Goal: Transaction & Acquisition: Share content

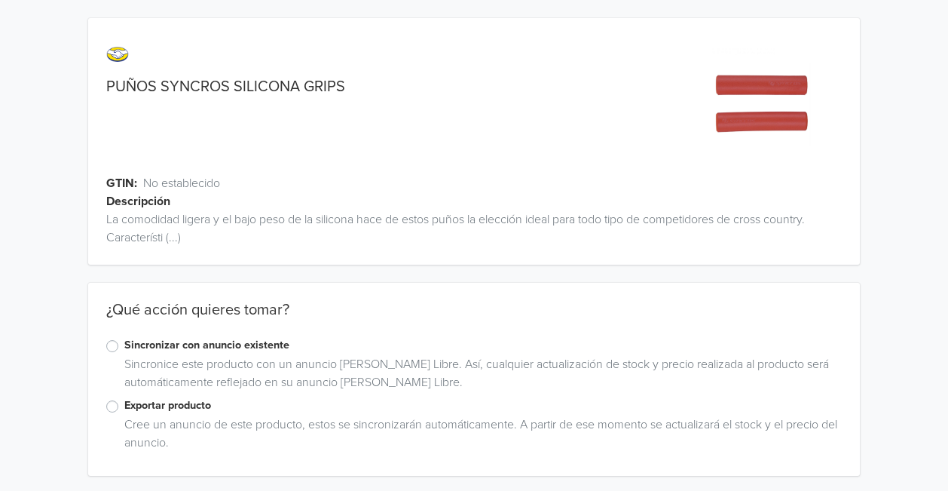
scroll to position [3, 0]
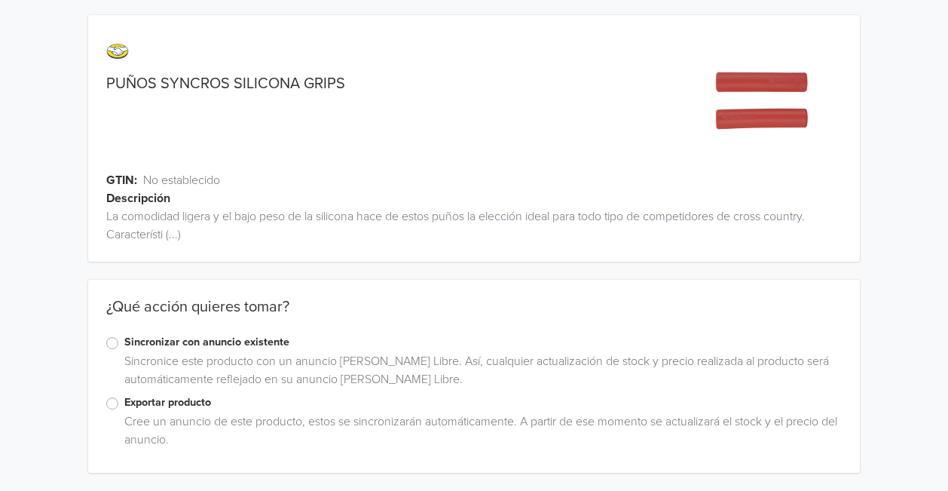
click at [173, 403] on label "Exportar producto" at bounding box center [482, 402] width 717 height 17
click at [0, 0] on input "Exportar producto" at bounding box center [0, 0] width 0 height 0
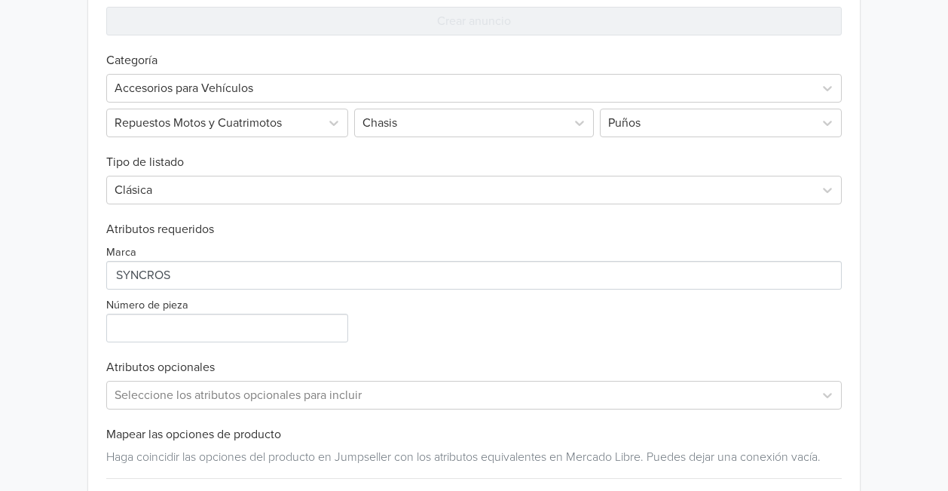
scroll to position [559, 0]
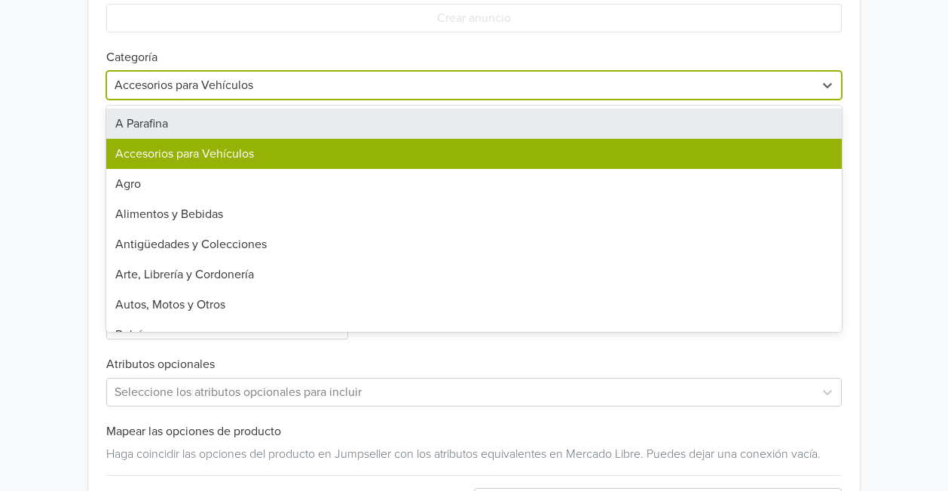
click at [350, 93] on div at bounding box center [460, 85] width 691 height 21
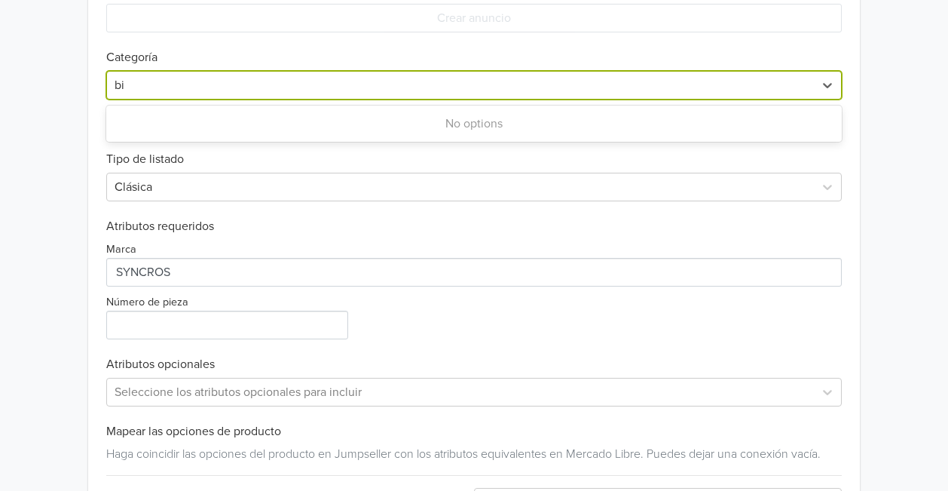
type input "b"
type input "c"
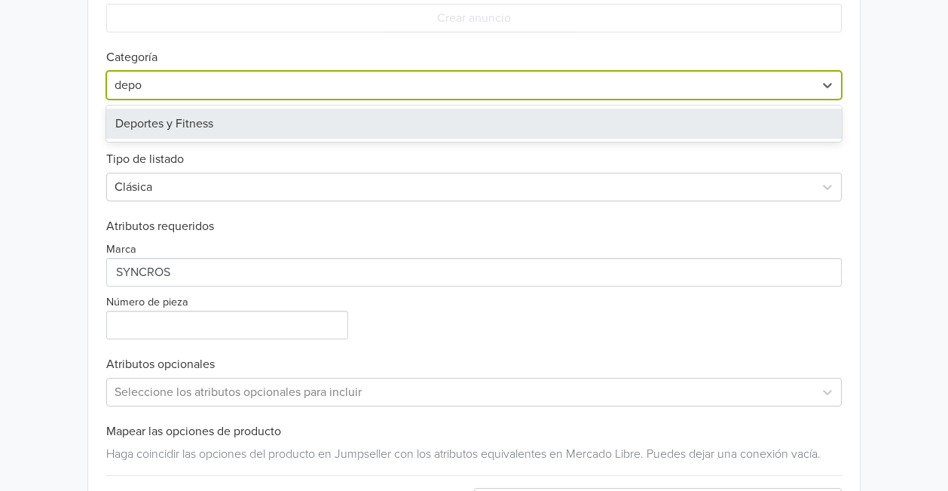
type input "depor"
click at [323, 115] on div "Deportes y Fitness" at bounding box center [473, 124] width 735 height 30
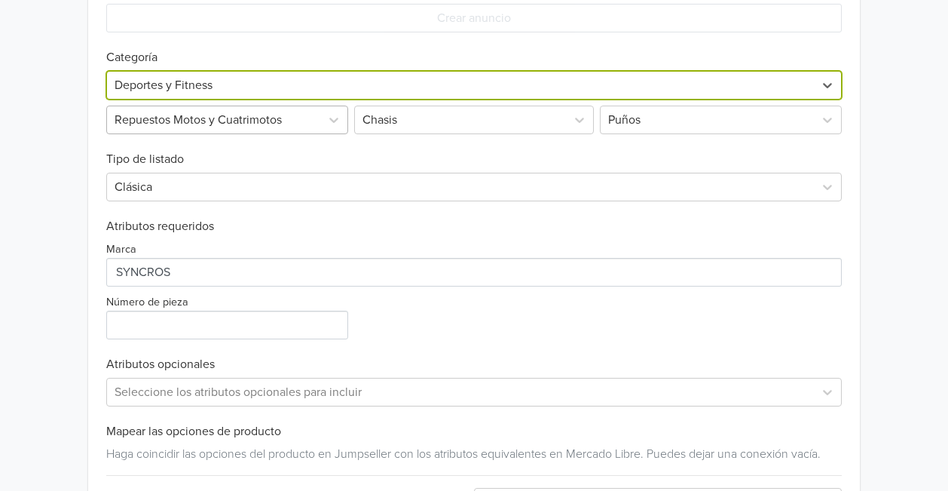
scroll to position [308, 0]
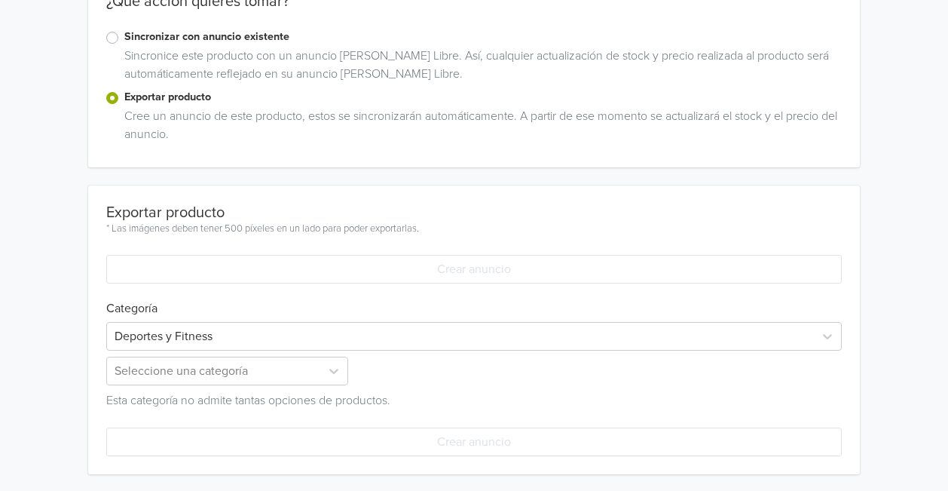
click at [259, 126] on div "Cree un anuncio de este producto, estos se sincronizarán automáticamente. A par…" at bounding box center [479, 128] width 723 height 42
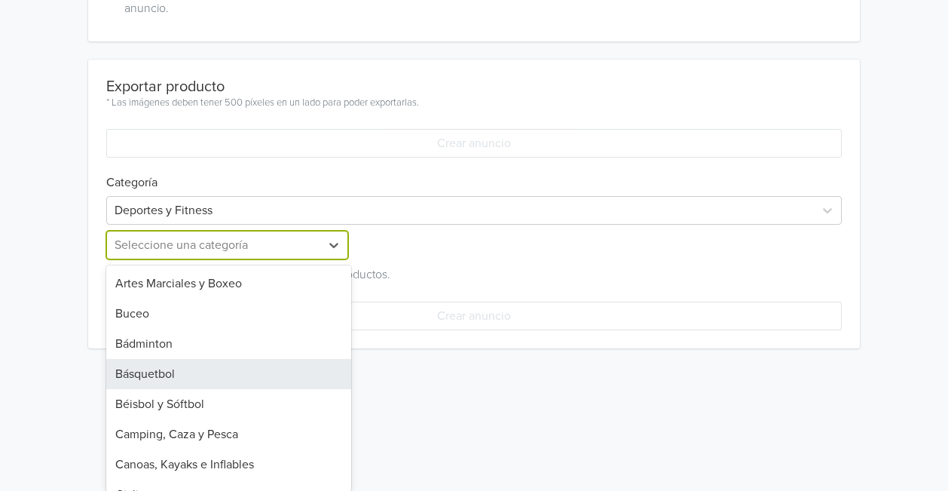
click at [216, 259] on div "40 results available. Use Up and Down to choose options, press Enter to select …" at bounding box center [228, 245] width 245 height 29
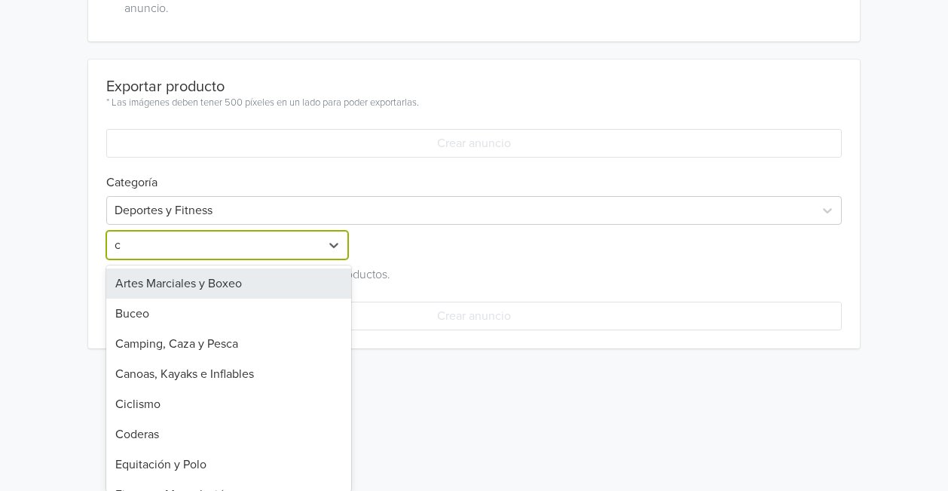
type input "ci"
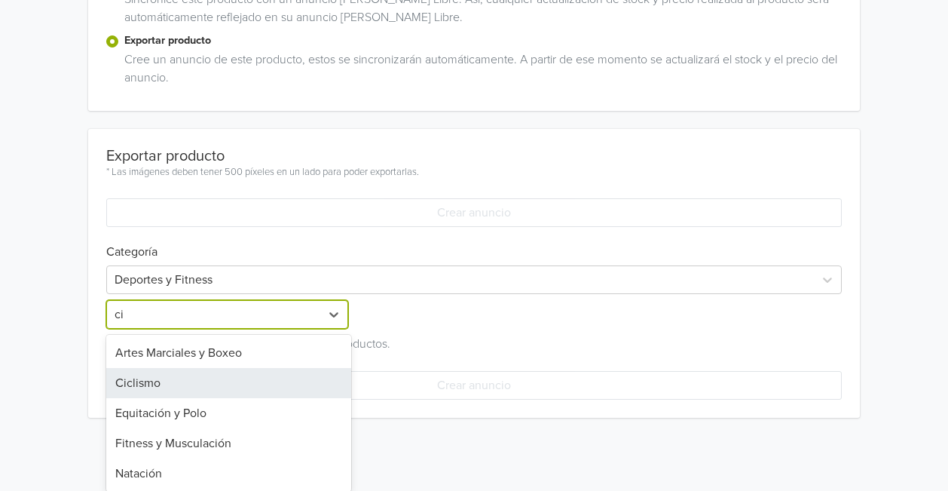
click at [204, 384] on div "Ciclismo" at bounding box center [228, 383] width 245 height 30
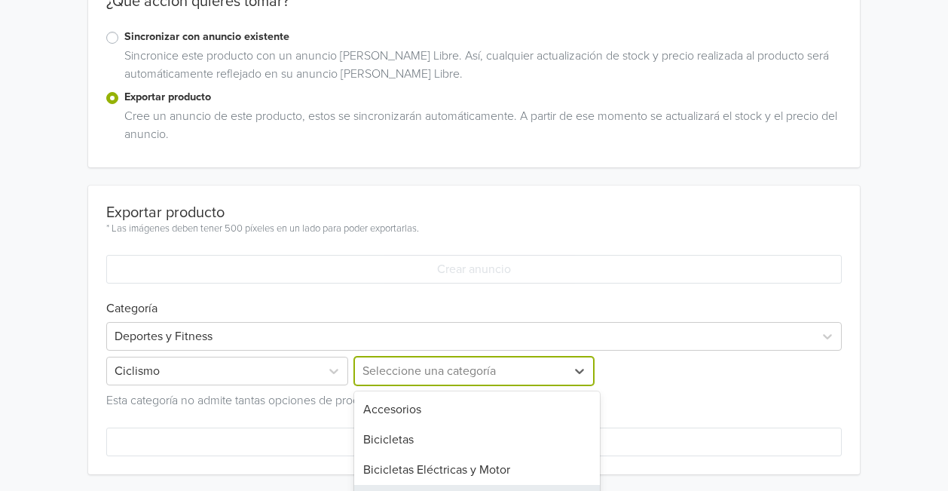
scroll to position [425, 0]
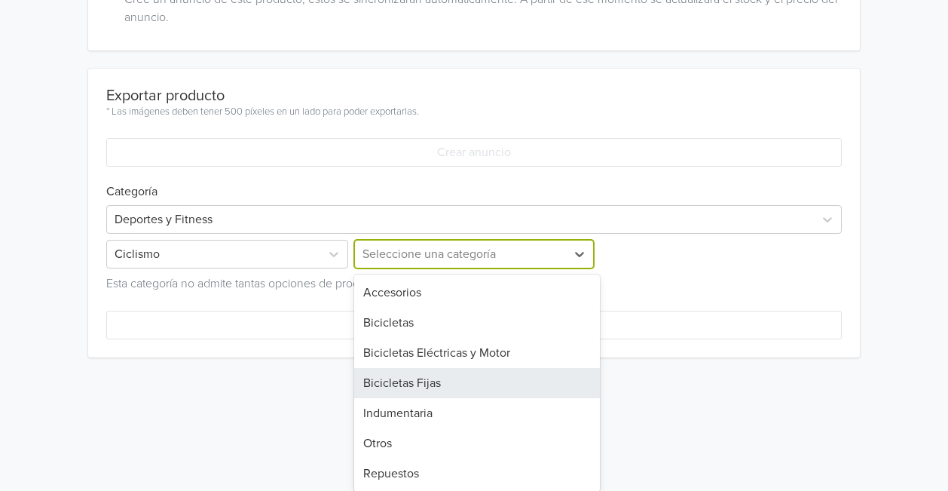
click at [386, 268] on div "7 results available. Use Up and Down to choose options, press Enter to select t…" at bounding box center [473, 254] width 245 height 29
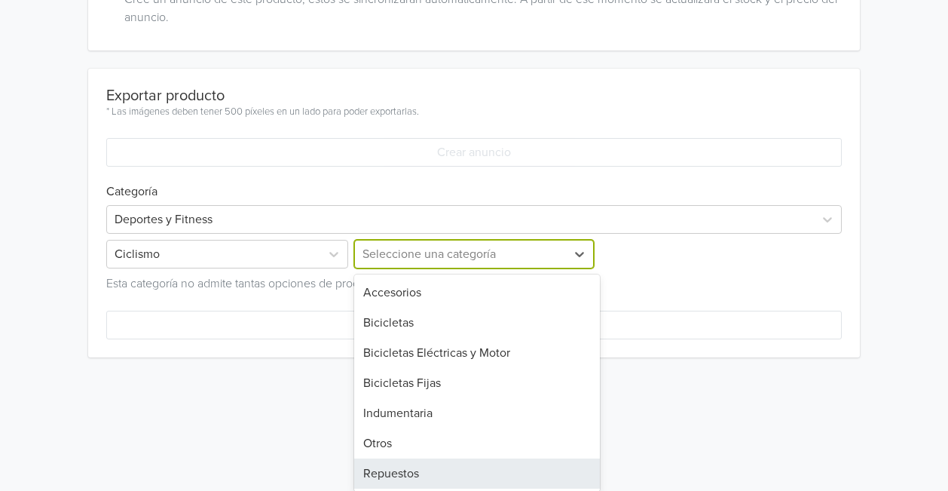
click at [399, 476] on div "Repuestos" at bounding box center [476, 473] width 245 height 30
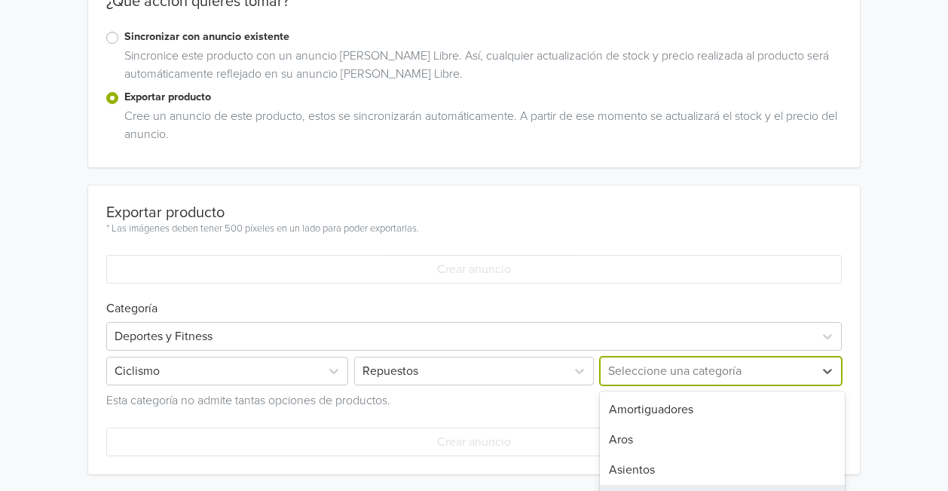
scroll to position [434, 0]
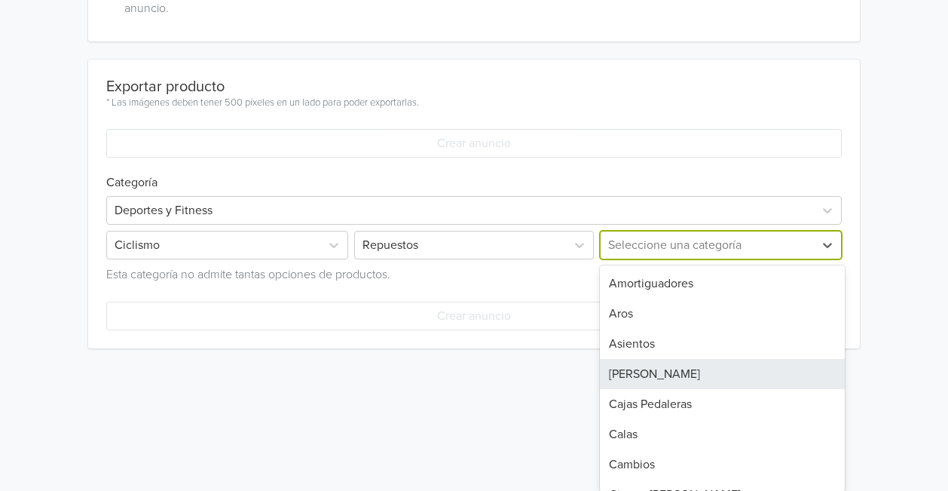
click at [623, 259] on div "33 results available. Use Up and Down to choose options, press Enter to select …" at bounding box center [719, 245] width 245 height 29
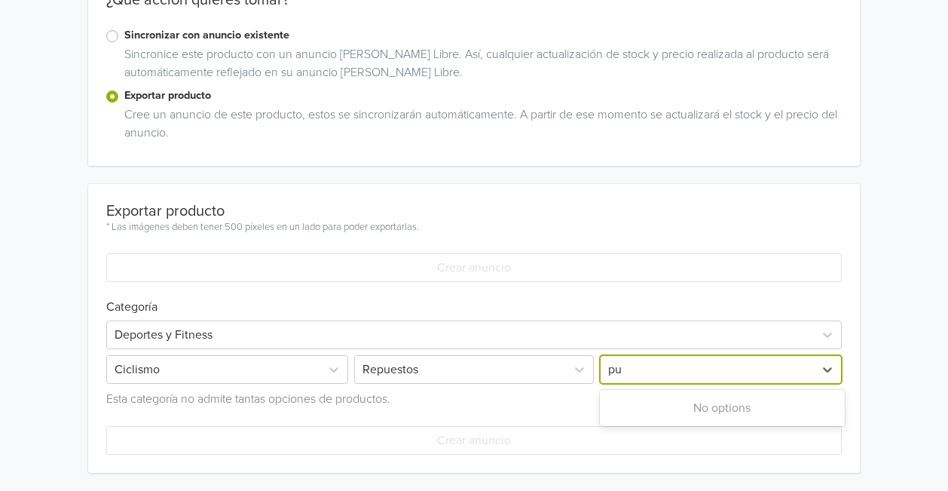
scroll to position [0, 0]
type input "p"
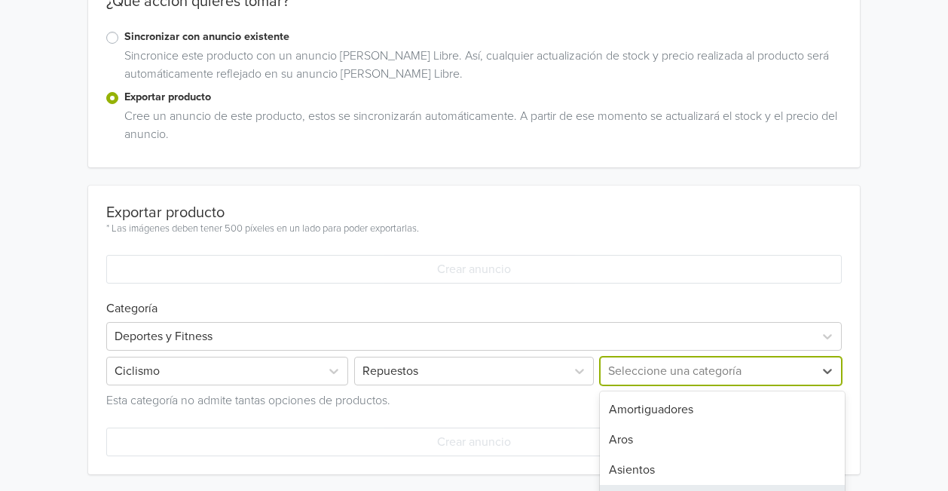
scroll to position [434, 0]
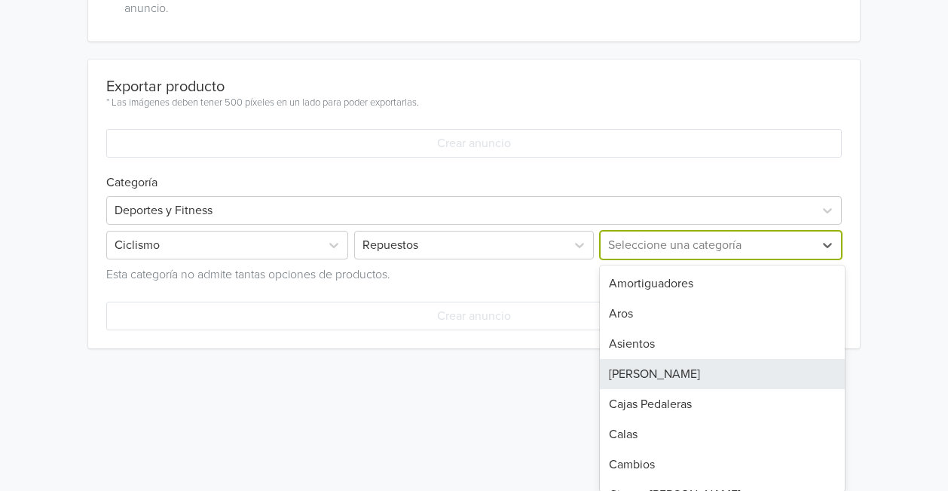
click at [666, 259] on div "33 results available. Use Up and Down to choose options, press Enter to select …" at bounding box center [719, 245] width 245 height 29
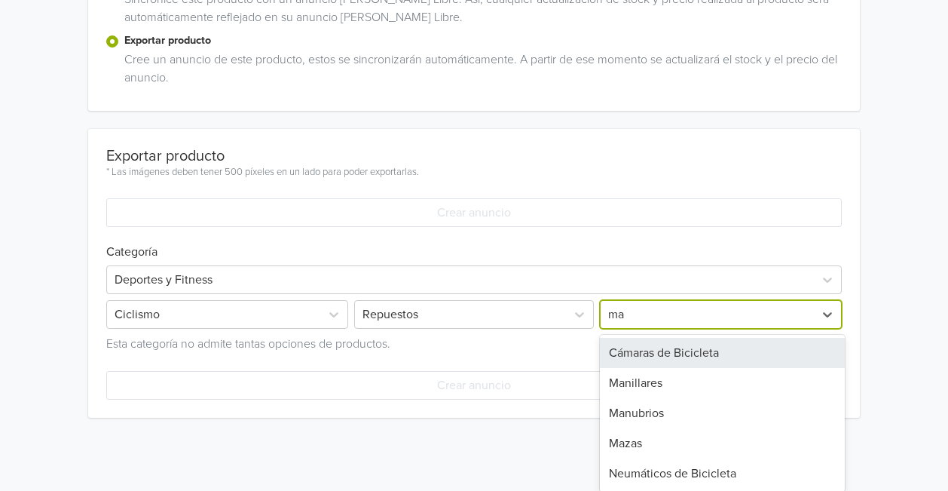
type input "man"
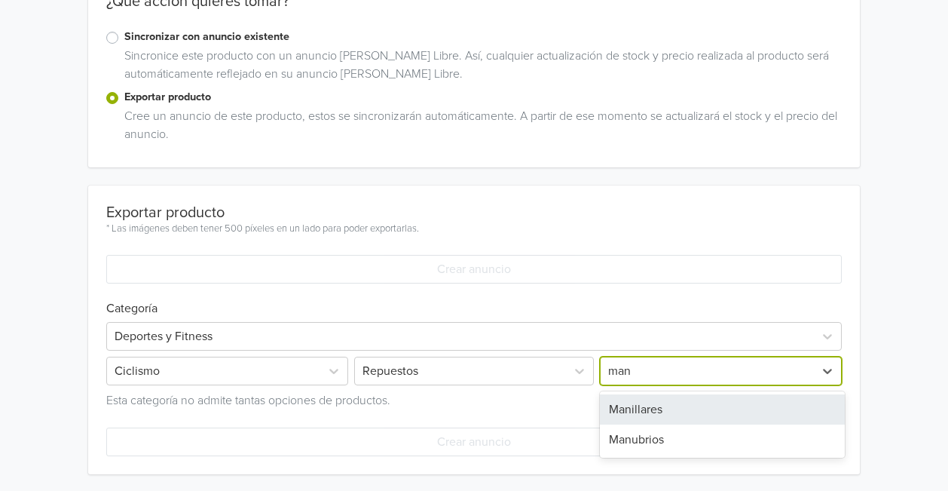
click at [640, 407] on div "Manillares" at bounding box center [722, 409] width 245 height 30
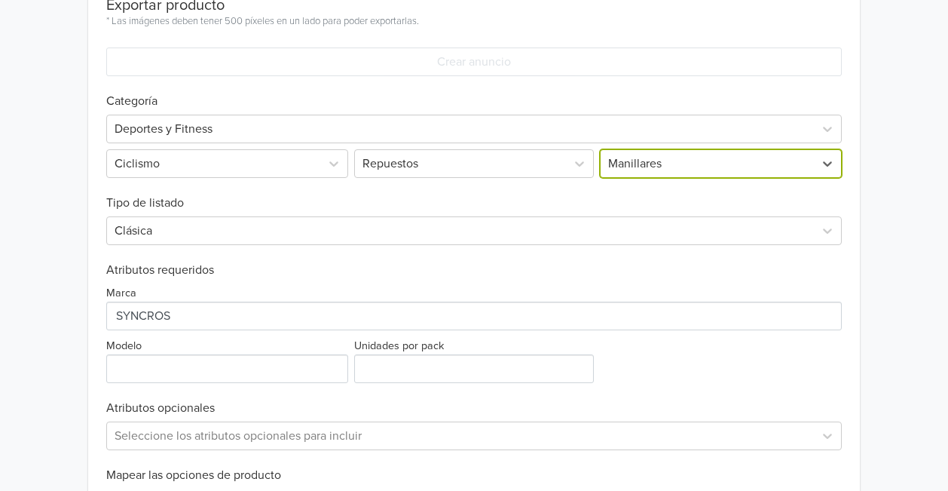
scroll to position [519, 0]
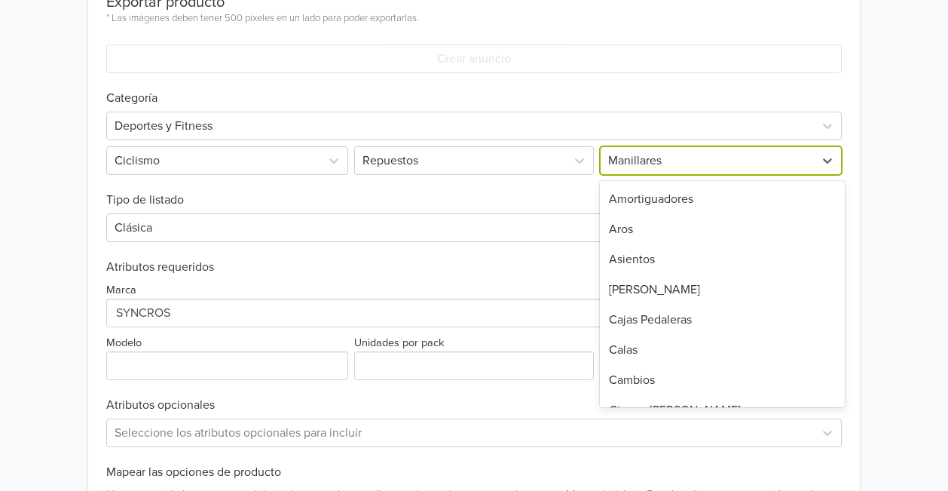
click at [663, 153] on div at bounding box center [707, 160] width 198 height 21
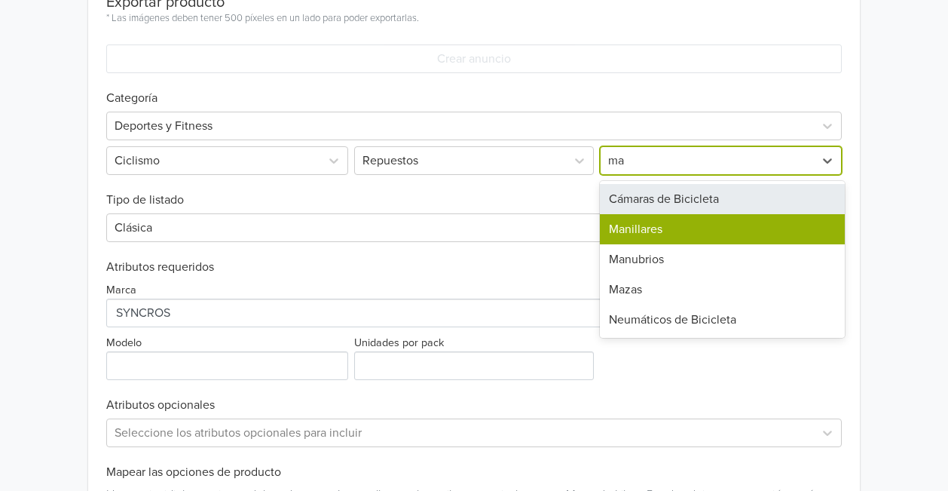
scroll to position [0, 0]
type input "man"
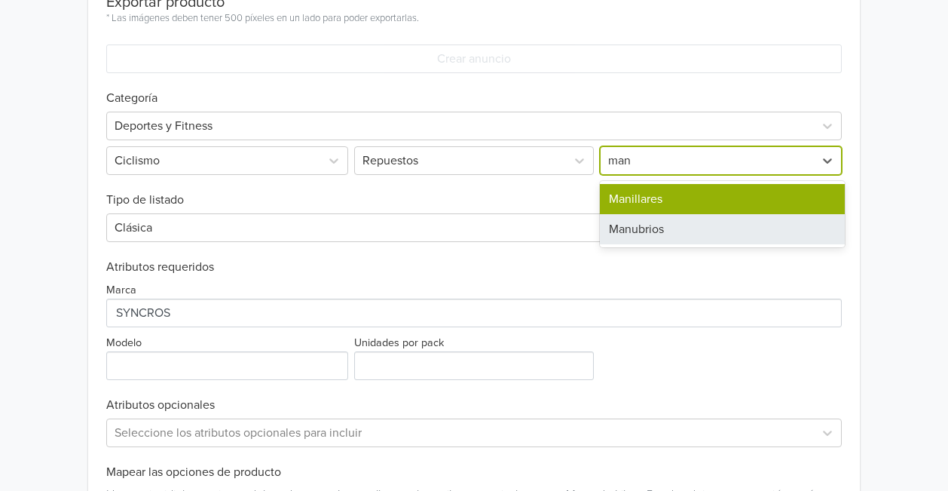
click at [648, 234] on div "Manubrios" at bounding box center [722, 229] width 245 height 30
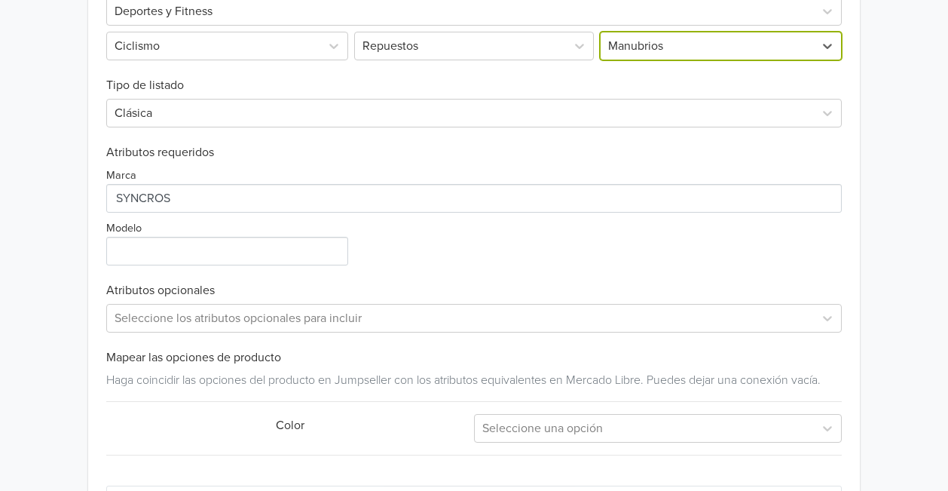
scroll to position [635, 0]
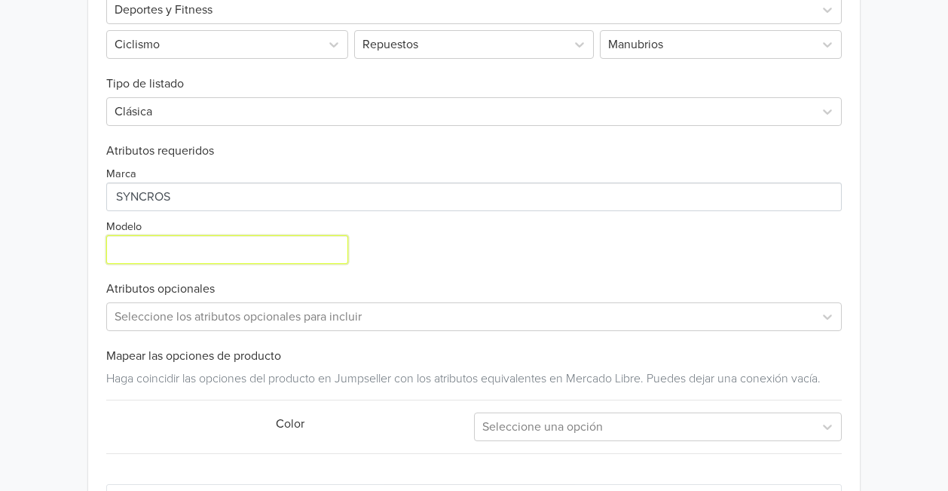
click at [253, 247] on input "Modelo" at bounding box center [227, 249] width 242 height 29
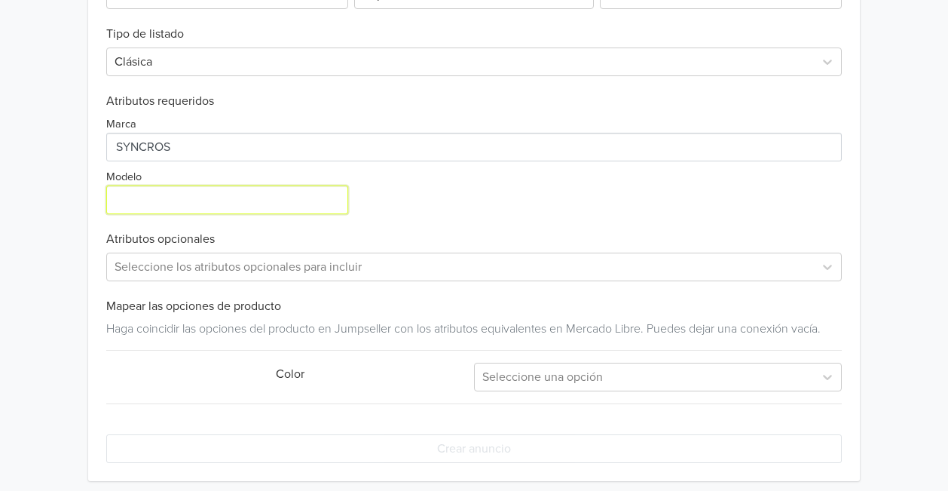
scroll to position [692, 0]
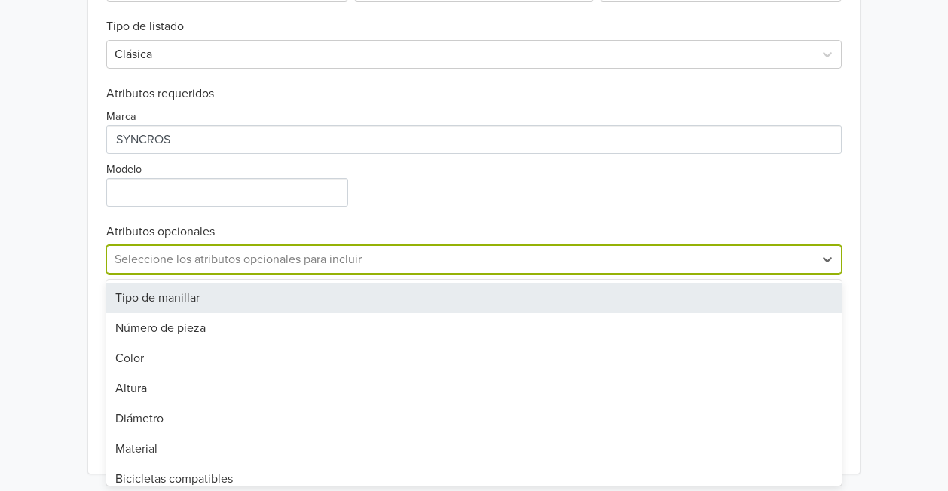
click at [309, 270] on div "Seleccione los atributos opcionales para incluir" at bounding box center [460, 259] width 706 height 27
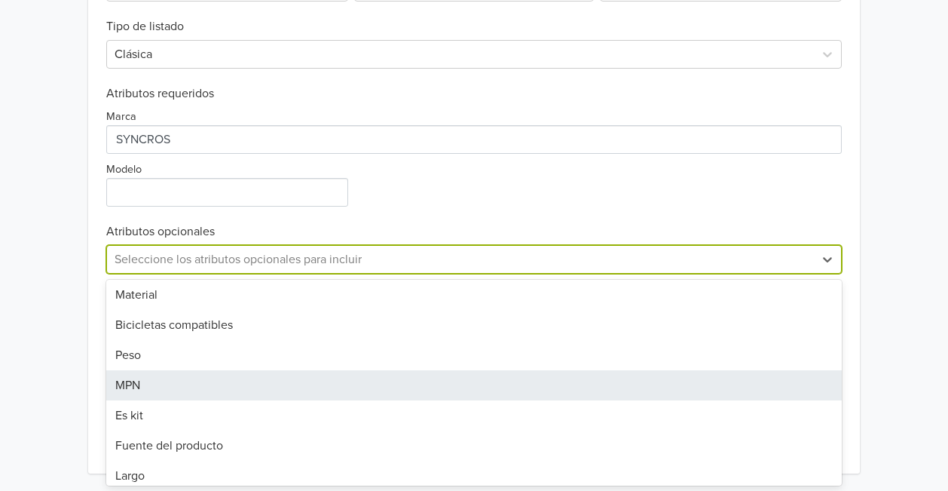
scroll to position [154, 0]
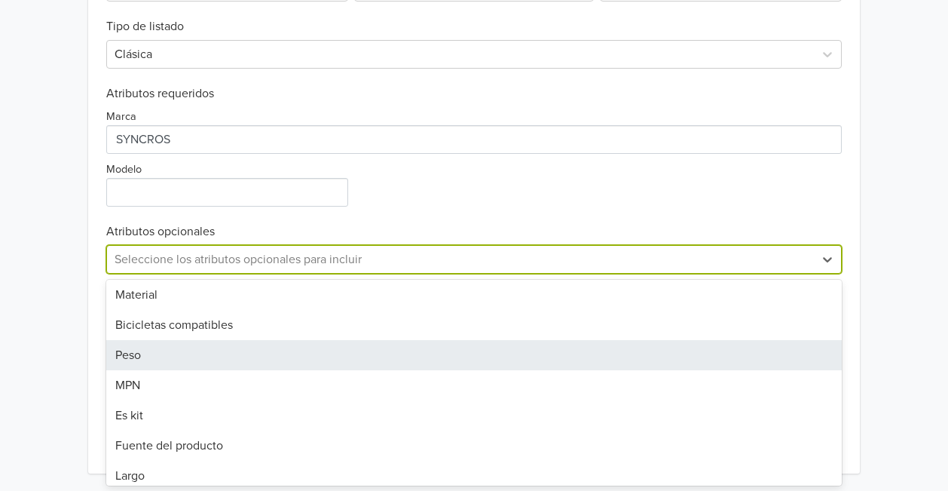
click at [233, 352] on div "Peso" at bounding box center [473, 355] width 735 height 30
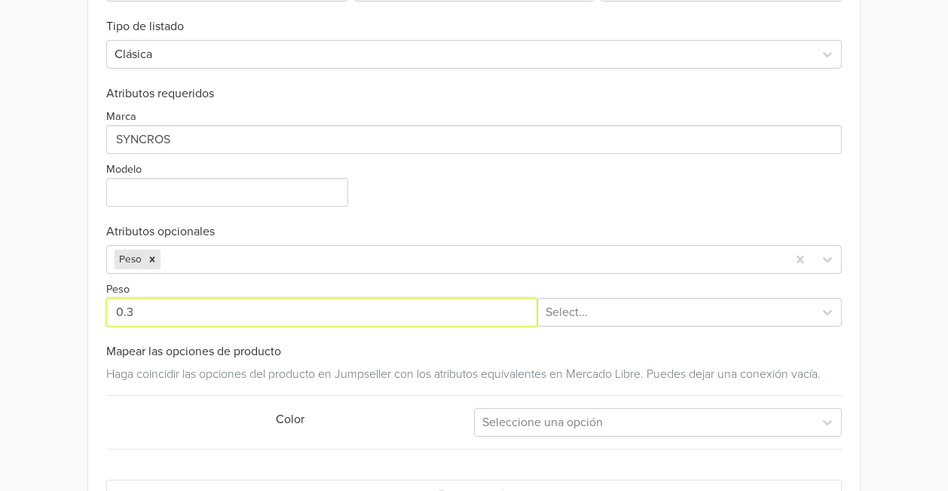
click at [193, 309] on input "Peso" at bounding box center [321, 312] width 430 height 29
type input "0"
type input "55"
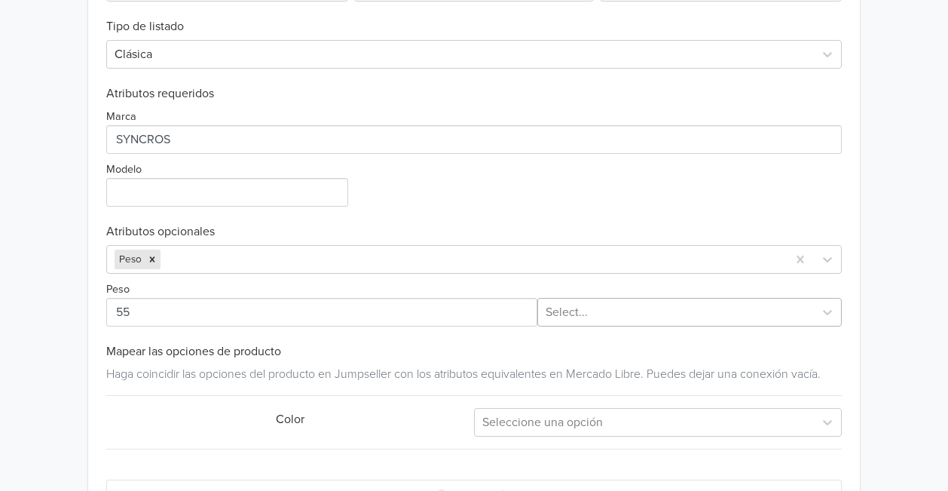
click at [662, 299] on div "Select..." at bounding box center [676, 312] width 276 height 27
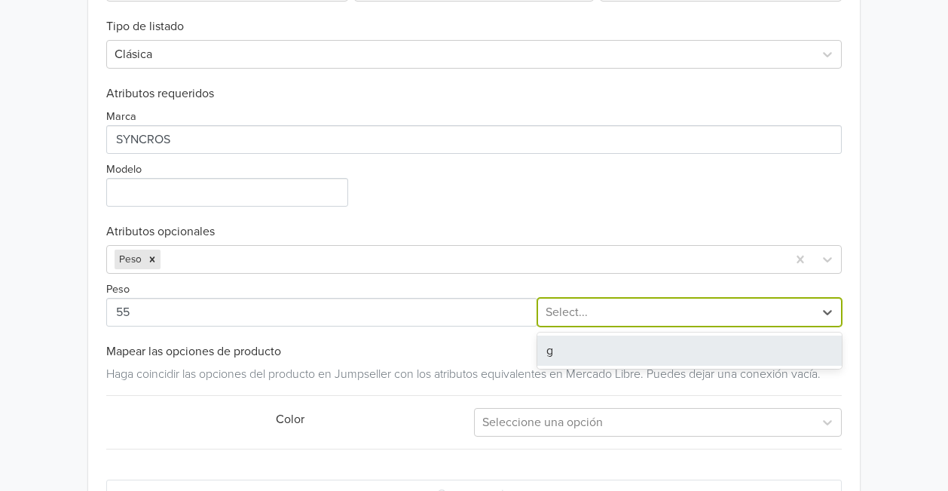
click at [643, 347] on div "g" at bounding box center [690, 350] width 305 height 30
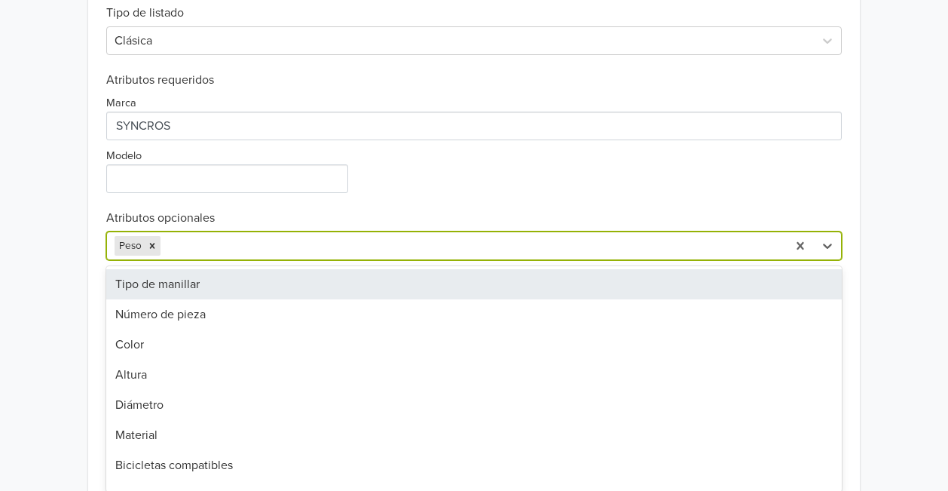
click at [315, 257] on div "Exportar producto * Las imágenes deben tener 500 píxeles en un lado para poder …" at bounding box center [473, 150] width 735 height 725
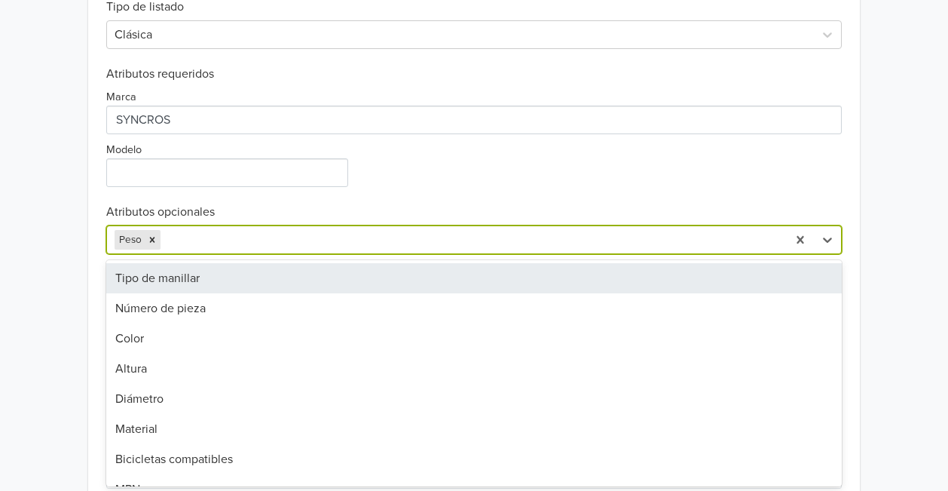
scroll to position [712, 0]
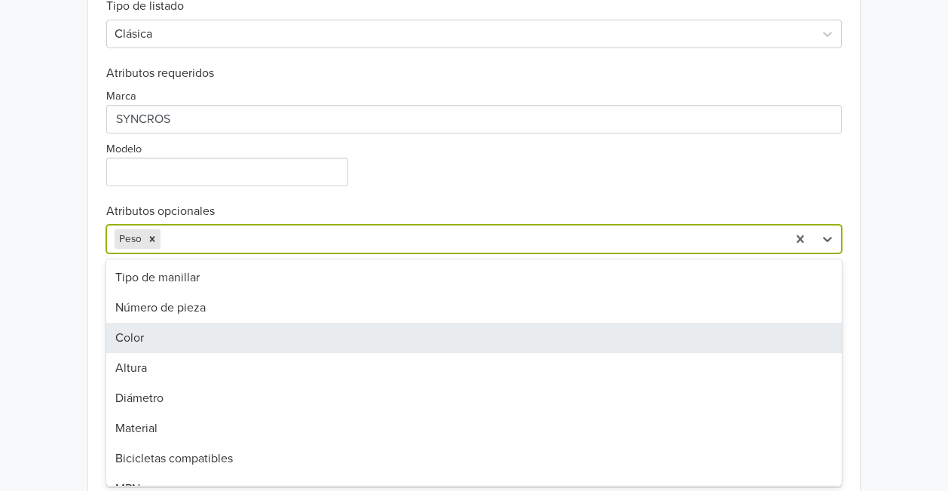
click at [273, 337] on div "Color" at bounding box center [473, 338] width 735 height 30
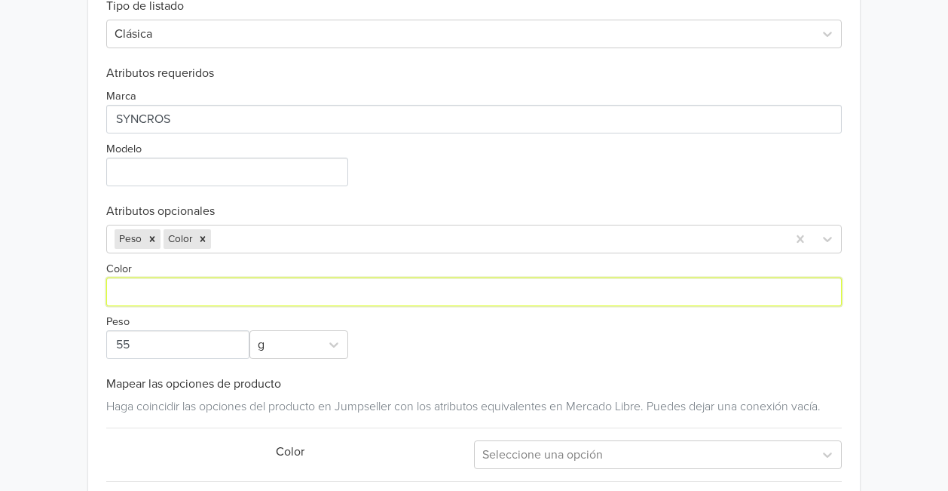
click at [241, 291] on input "Color" at bounding box center [473, 291] width 735 height 29
type input "n"
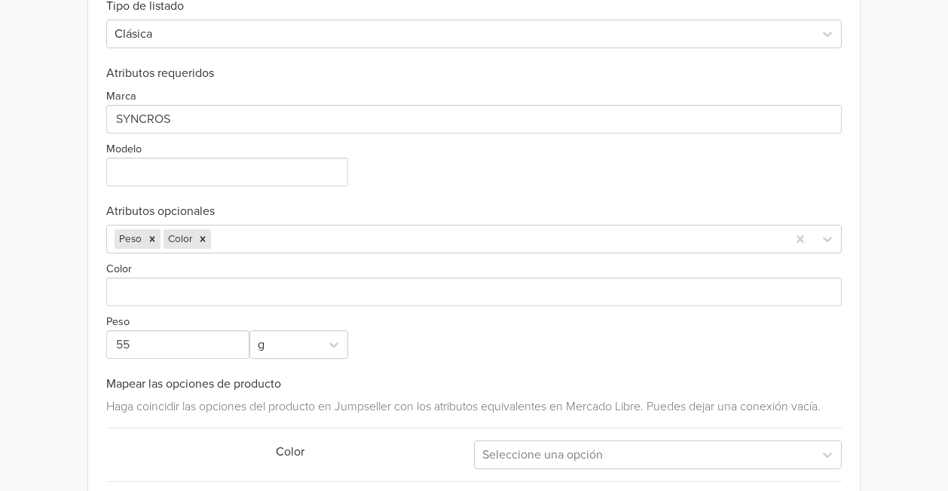
click at [516, 349] on div "Color Peso g" at bounding box center [473, 306] width 735 height 106
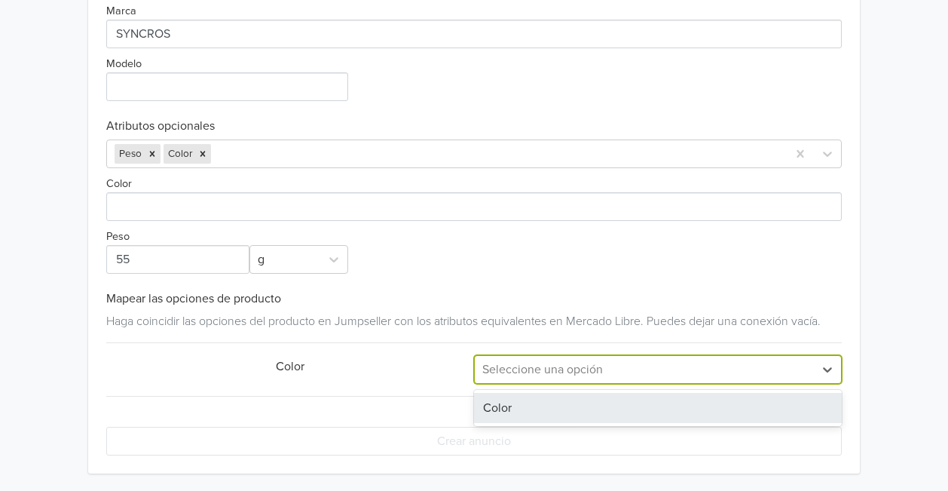
click at [521, 373] on div at bounding box center [645, 369] width 324 height 21
click at [513, 400] on div "Color" at bounding box center [658, 408] width 368 height 30
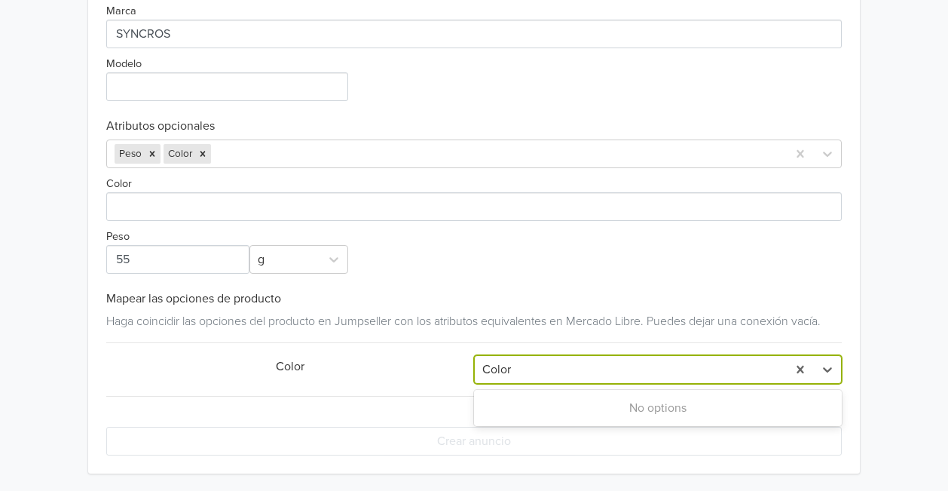
click at [600, 363] on div at bounding box center [631, 369] width 297 height 21
click at [639, 364] on div at bounding box center [631, 369] width 297 height 21
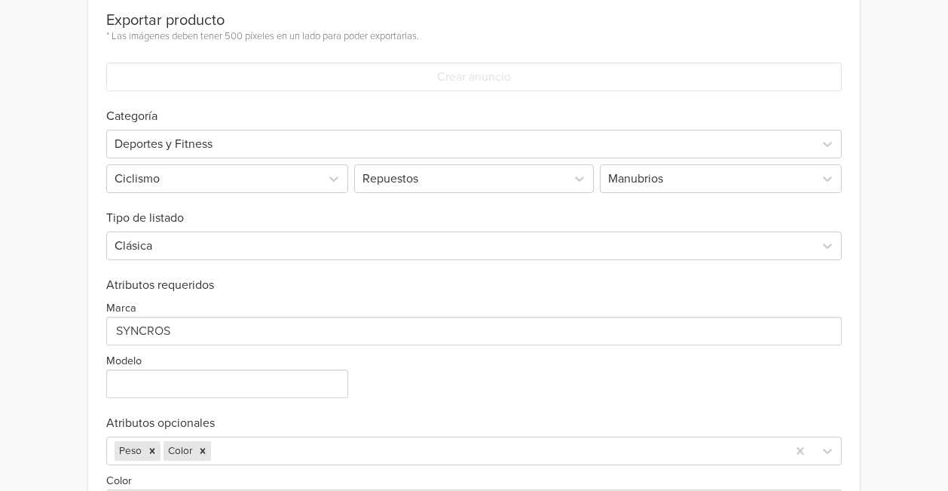
scroll to position [510, 0]
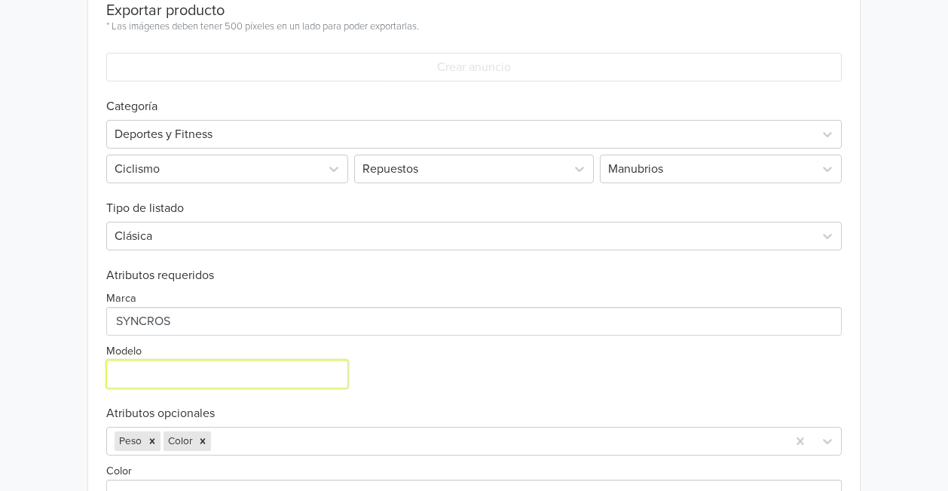
click at [261, 365] on input "Modelo" at bounding box center [227, 374] width 242 height 29
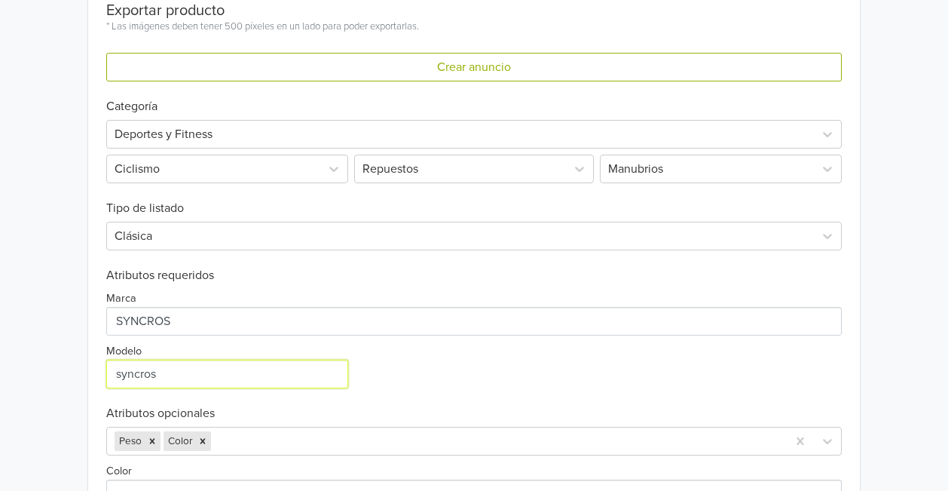
type input "syncros"
click at [413, 347] on div "Marca Modelo" at bounding box center [473, 336] width 735 height 106
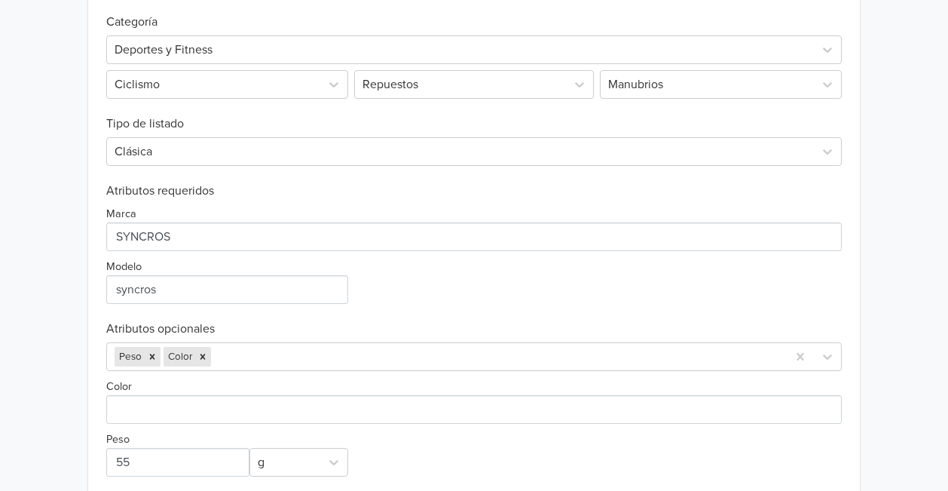
scroll to position [798, 0]
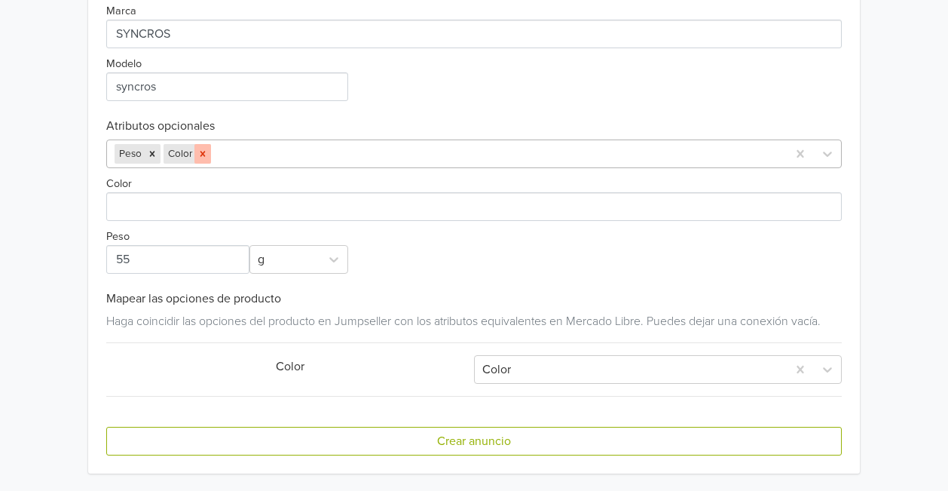
click at [202, 152] on icon "Remove Color" at bounding box center [203, 154] width 5 height 5
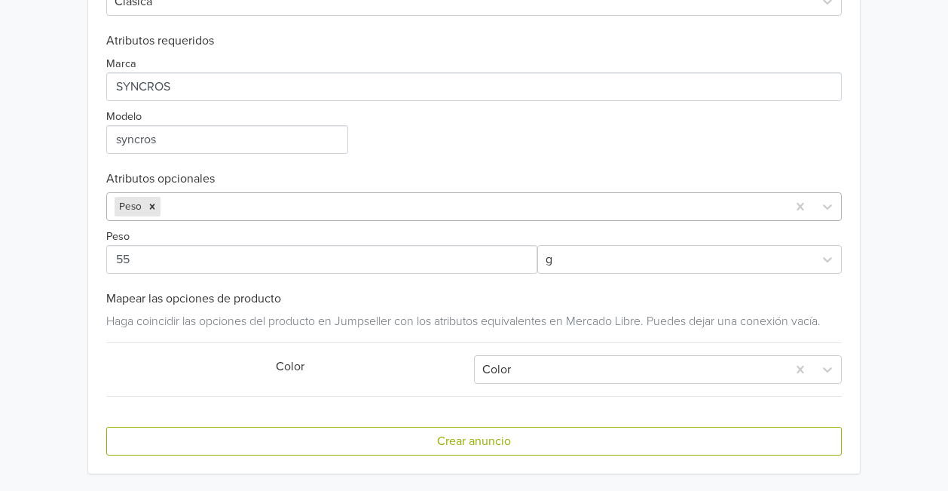
click at [430, 370] on div "Color" at bounding box center [290, 369] width 368 height 24
click at [277, 363] on div "Color" at bounding box center [290, 369] width 368 height 24
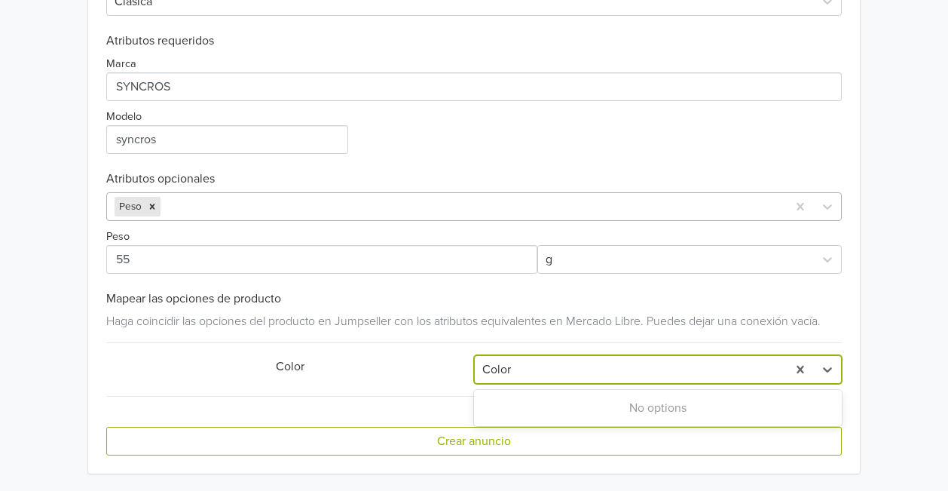
click at [594, 372] on div at bounding box center [631, 369] width 297 height 21
click at [584, 375] on div at bounding box center [631, 369] width 297 height 21
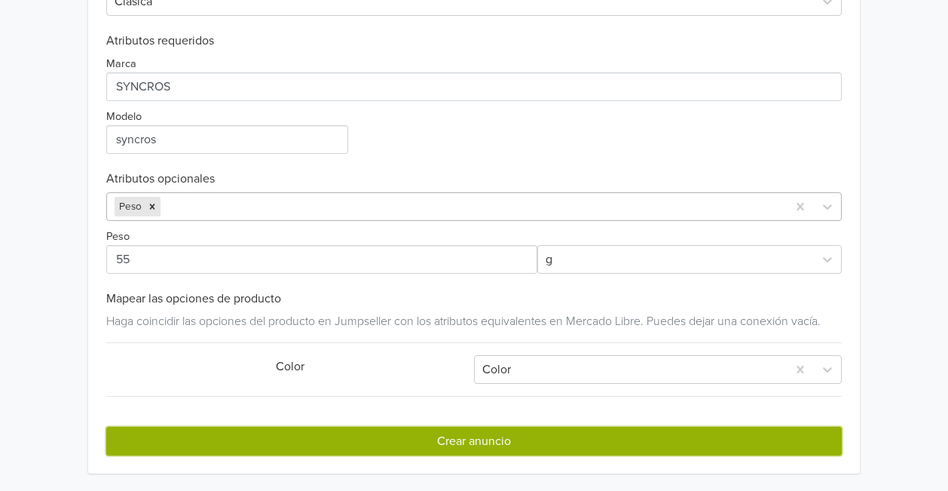
click at [527, 455] on button "Crear anuncio" at bounding box center [473, 441] width 735 height 29
click at [507, 440] on button "Crear anuncio" at bounding box center [473, 441] width 735 height 29
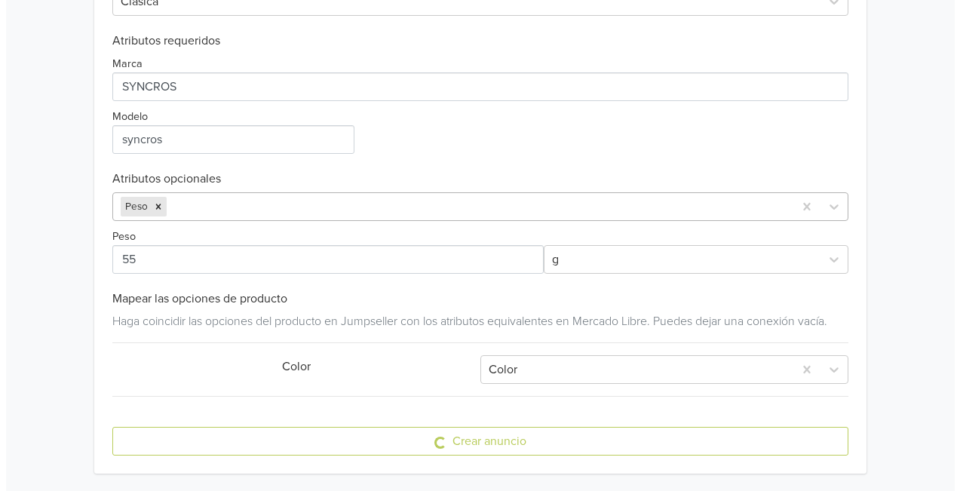
scroll to position [0, 0]
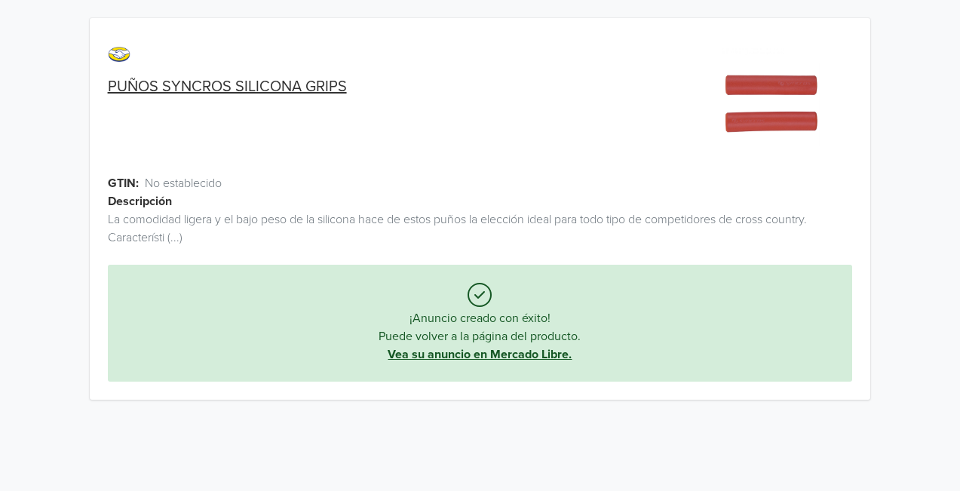
click at [487, 350] on link "Vea su anuncio en Mercado Libre." at bounding box center [480, 354] width 184 height 15
